Goal: Task Accomplishment & Management: Manage account settings

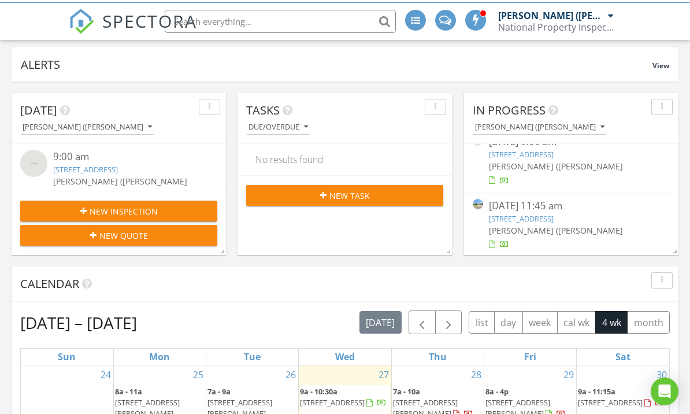
scroll to position [1138, 690]
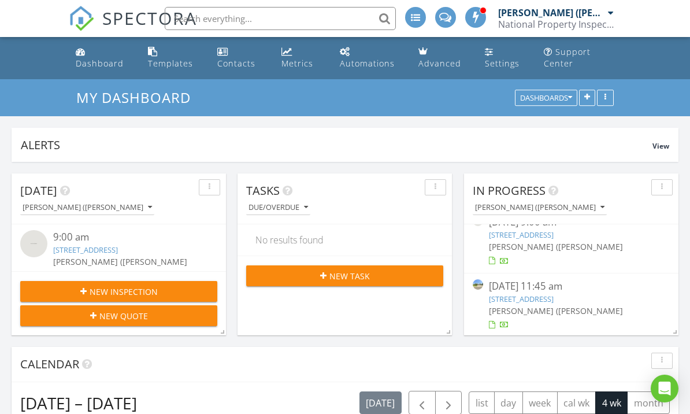
click at [553, 239] on link "[STREET_ADDRESS]" at bounding box center [521, 234] width 65 height 10
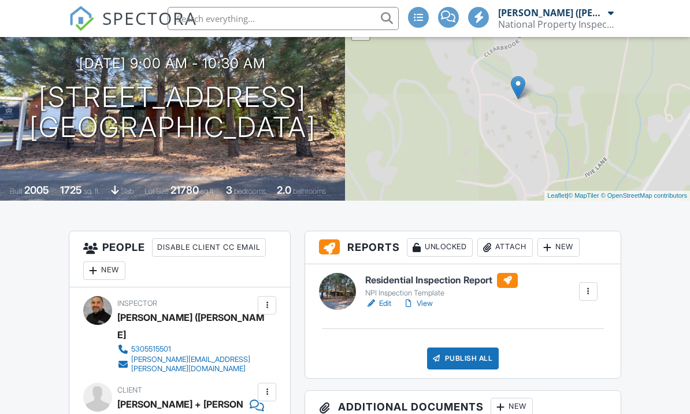
scroll to position [155, 0]
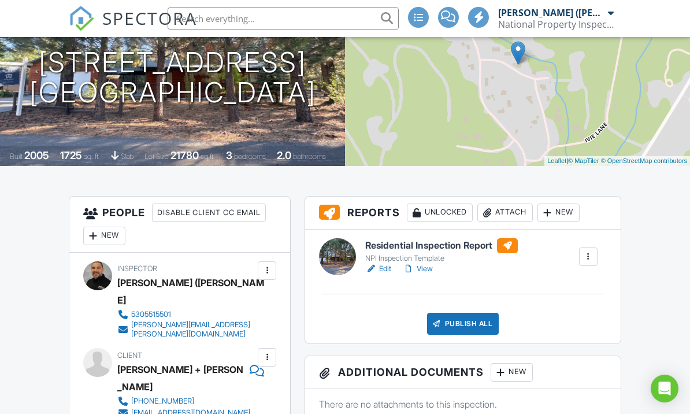
click at [433, 273] on link "View" at bounding box center [418, 269] width 30 height 12
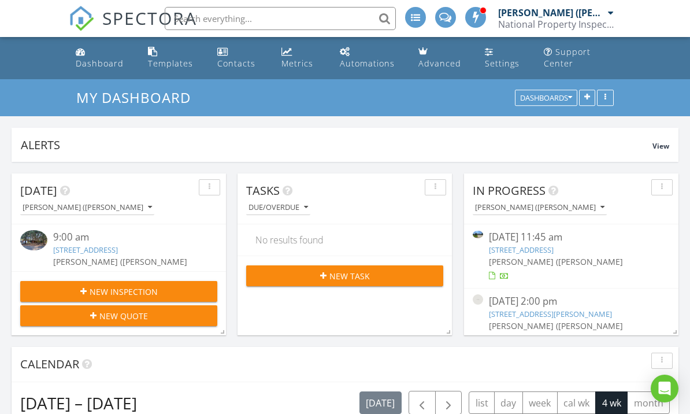
click at [553, 254] on link "[STREET_ADDRESS]" at bounding box center [521, 249] width 65 height 10
click at [553, 248] on link "2788 Summerbreeze Pl, Redding, CA 96001" at bounding box center [521, 249] width 65 height 10
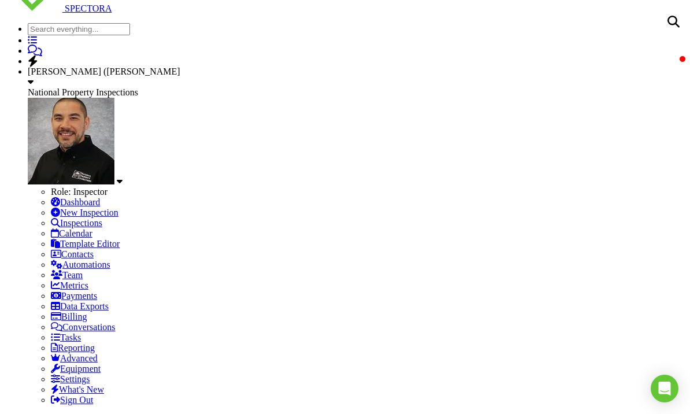
scroll to position [116, 0]
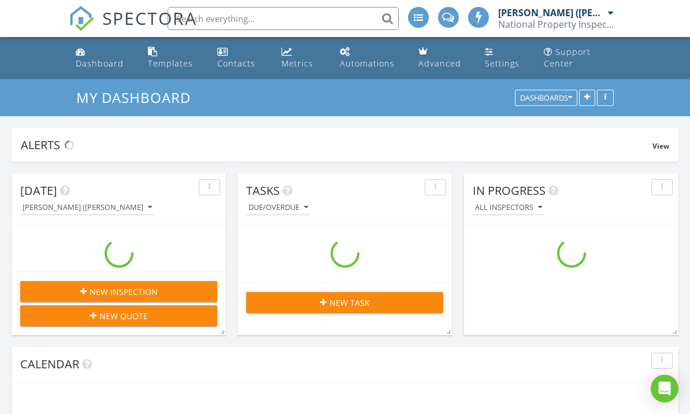
scroll to position [1138, 690]
